Goal: Transaction & Acquisition: Purchase product/service

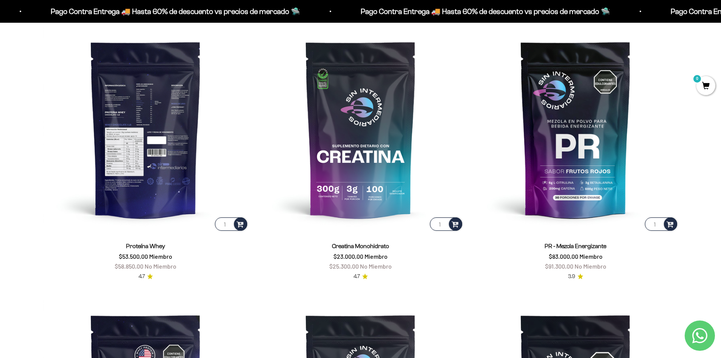
scroll to position [378, 0]
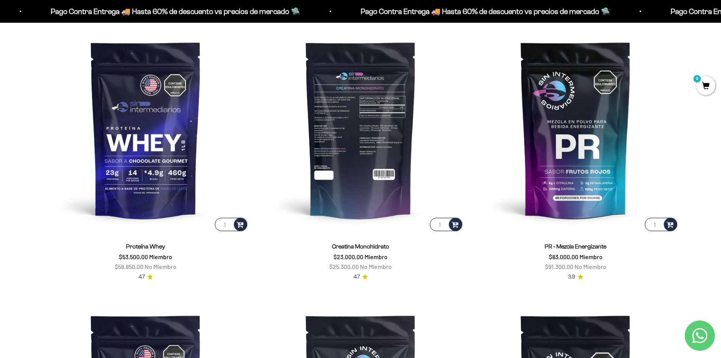
click at [368, 128] on img at bounding box center [361, 129] width 206 height 206
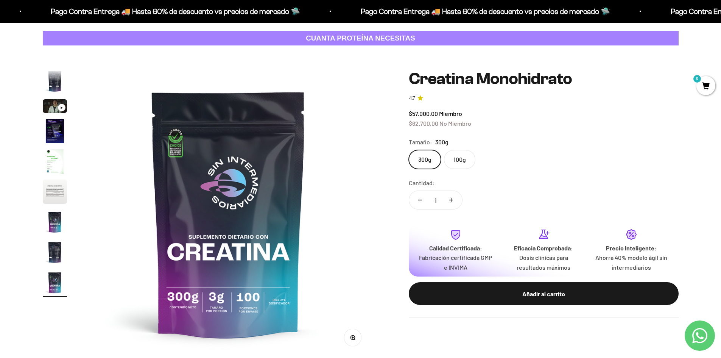
scroll to position [38, 0]
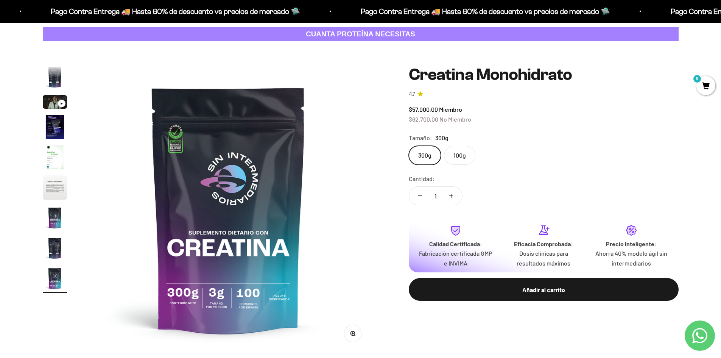
click at [450, 193] on button "Aumentar cantidad" at bounding box center [451, 196] width 22 height 18
type input "2"
click at [61, 127] on img "Ir al artículo 4" at bounding box center [55, 127] width 24 height 24
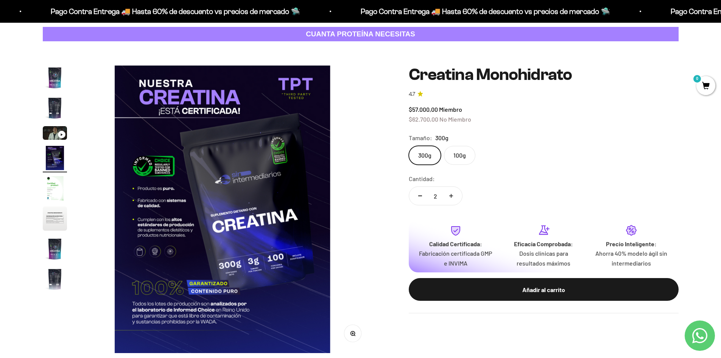
scroll to position [0, 889]
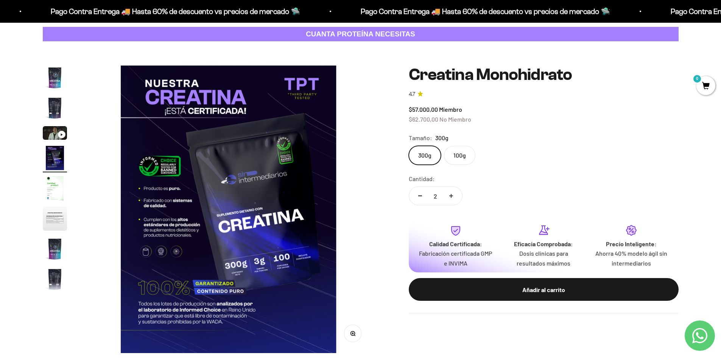
click at [54, 174] on page-dots at bounding box center [55, 178] width 24 height 227
click at [56, 184] on img "Ir al artículo 5" at bounding box center [55, 188] width 24 height 24
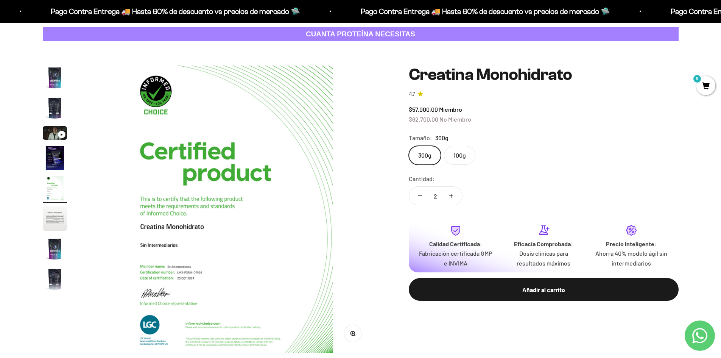
scroll to position [0, 1185]
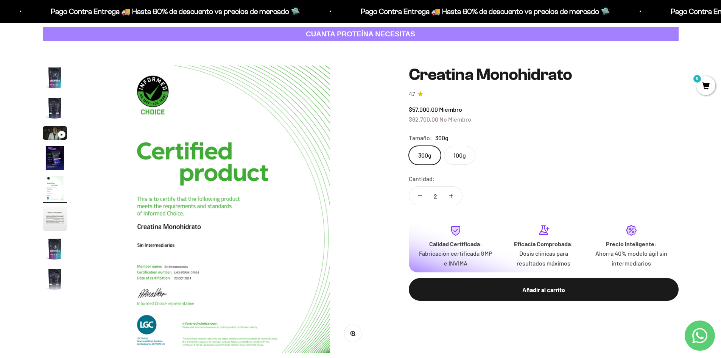
click at [48, 212] on img "Ir al artículo 6" at bounding box center [55, 218] width 24 height 24
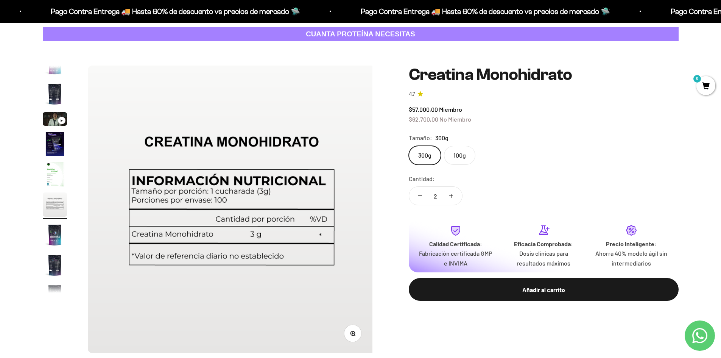
scroll to position [0, 1482]
click at [54, 235] on img "Ir al artículo 7" at bounding box center [55, 234] width 24 height 24
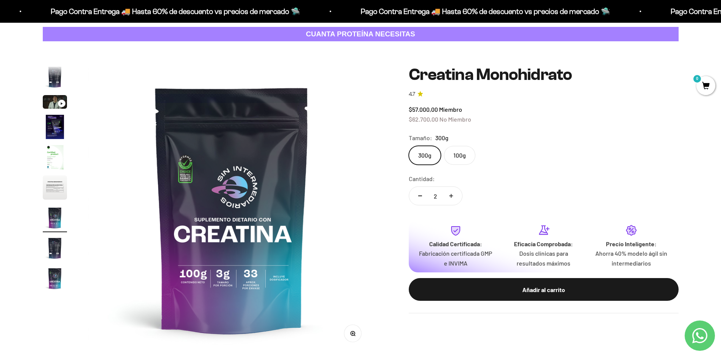
scroll to position [0, 1778]
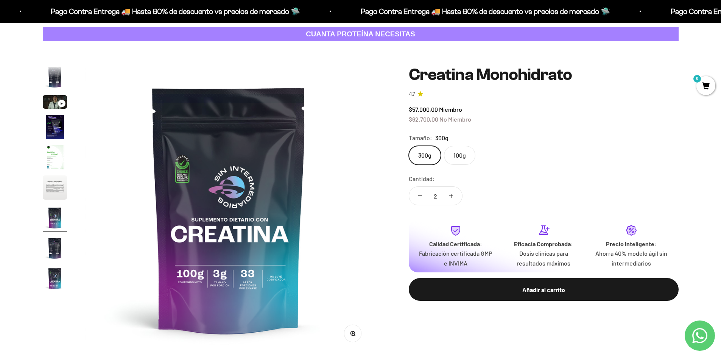
click at [50, 279] on img "Ir al artículo 9" at bounding box center [55, 278] width 24 height 24
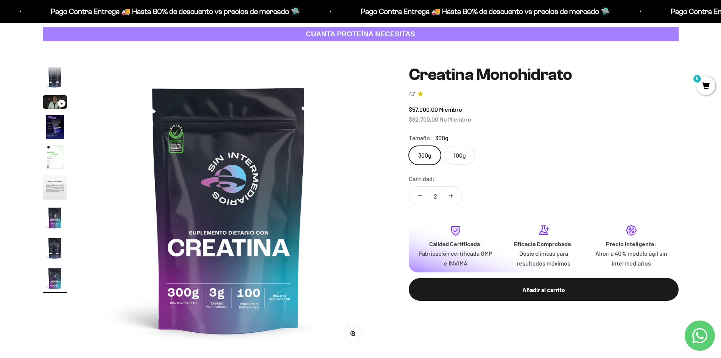
click at [62, 246] on img "Ir al artículo 8" at bounding box center [55, 248] width 24 height 24
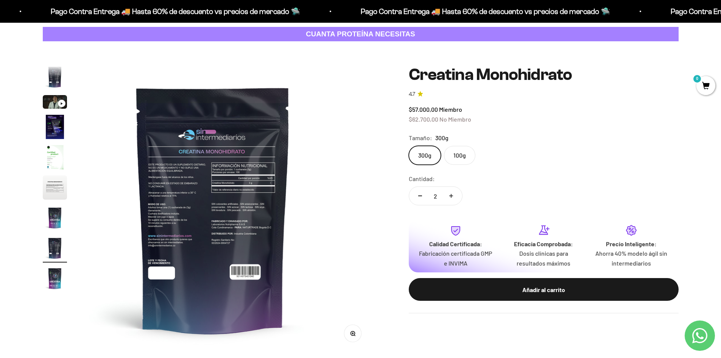
scroll to position [0, 2074]
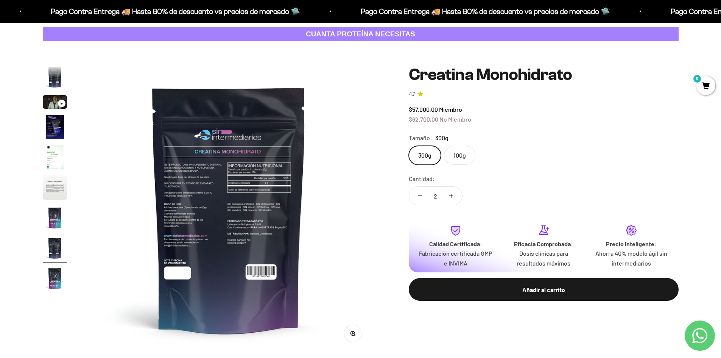
click at [67, 212] on product-gallery "Zoom Ir al artículo 1 Ir al artículo 2 Ir al artículo 3 Ir al artículo 4 Ir al …" at bounding box center [208, 208] width 330 height 287
click at [58, 215] on img "Ir al artículo 7" at bounding box center [55, 217] width 24 height 24
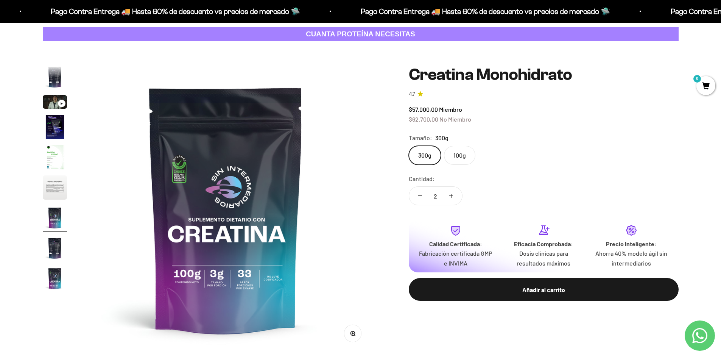
scroll to position [0, 1778]
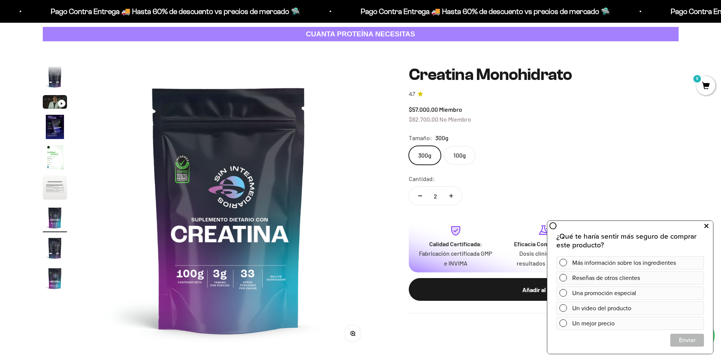
click at [708, 223] on button at bounding box center [706, 226] width 14 height 12
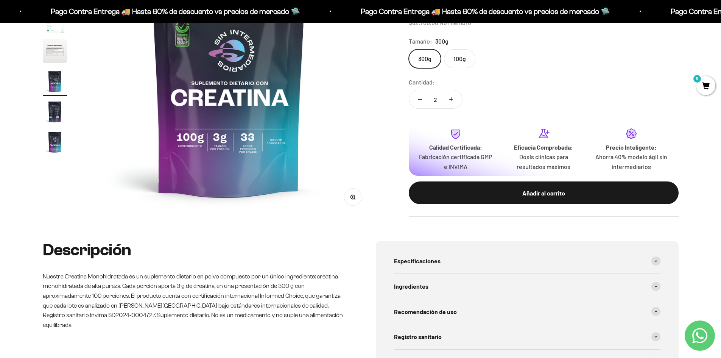
scroll to position [189, 0]
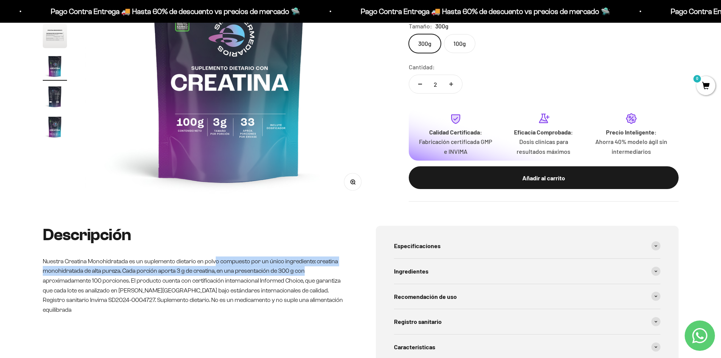
drag, startPoint x: 219, startPoint y: 260, endPoint x: 314, endPoint y: 272, distance: 95.0
click at [314, 272] on p "Nuestra Creatina Monohidratada es un suplemento dietario en polvo compuesto por…" at bounding box center [194, 285] width 303 height 58
click at [315, 272] on p "Nuestra Creatina Monohidratada es un suplemento dietario en polvo compuesto por…" at bounding box center [194, 285] width 303 height 58
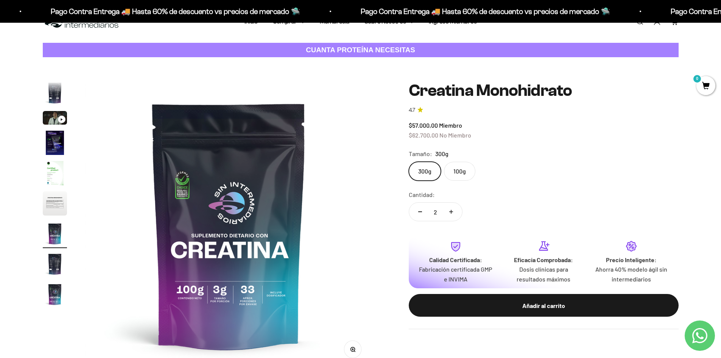
scroll to position [0, 0]
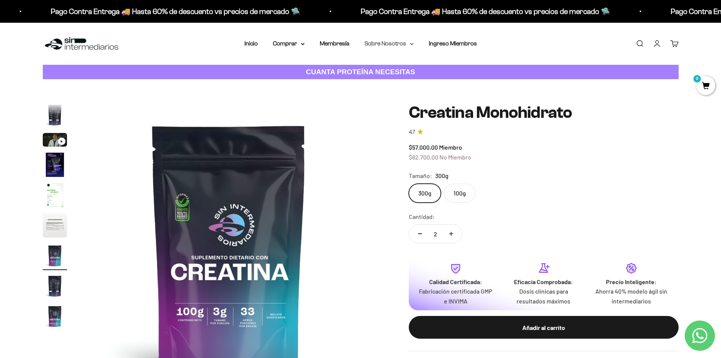
click at [411, 43] on icon at bounding box center [412, 44] width 4 height 3
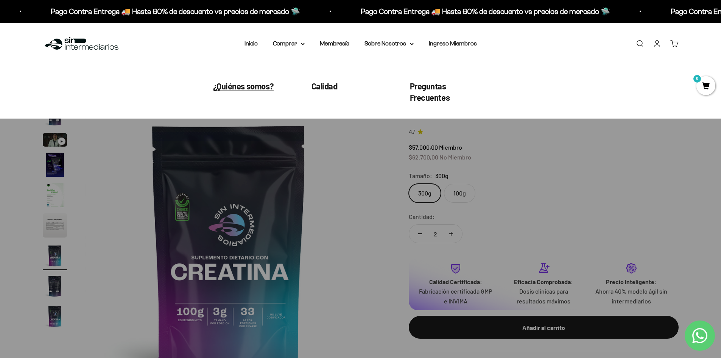
click at [260, 87] on span "¿Quiénes somos?" at bounding box center [243, 86] width 61 height 10
click at [392, 216] on div "Zoom Ir al artículo 1 Ir al artículo 2 Ir al artículo 3 Ir al artículo 4 Ir al …" at bounding box center [361, 246] width 636 height 287
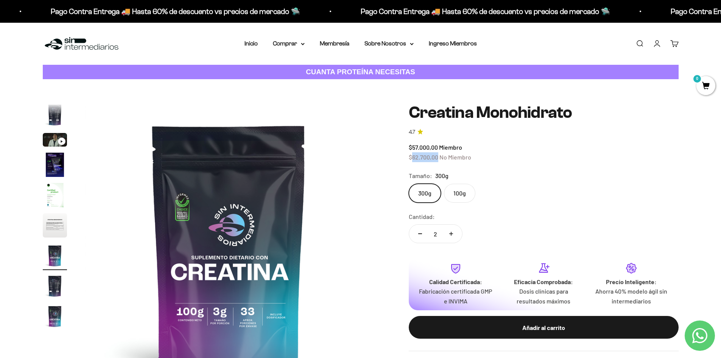
drag, startPoint x: 413, startPoint y: 156, endPoint x: 438, endPoint y: 154, distance: 24.6
click at [438, 154] on span "$62.700,00" at bounding box center [424, 156] width 30 height 7
click at [520, 184] on div "300g 100g" at bounding box center [544, 193] width 270 height 19
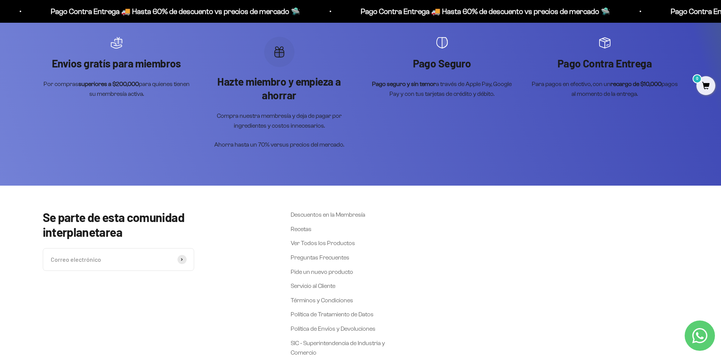
scroll to position [1964, 0]
